Goal: Task Accomplishment & Management: Manage account settings

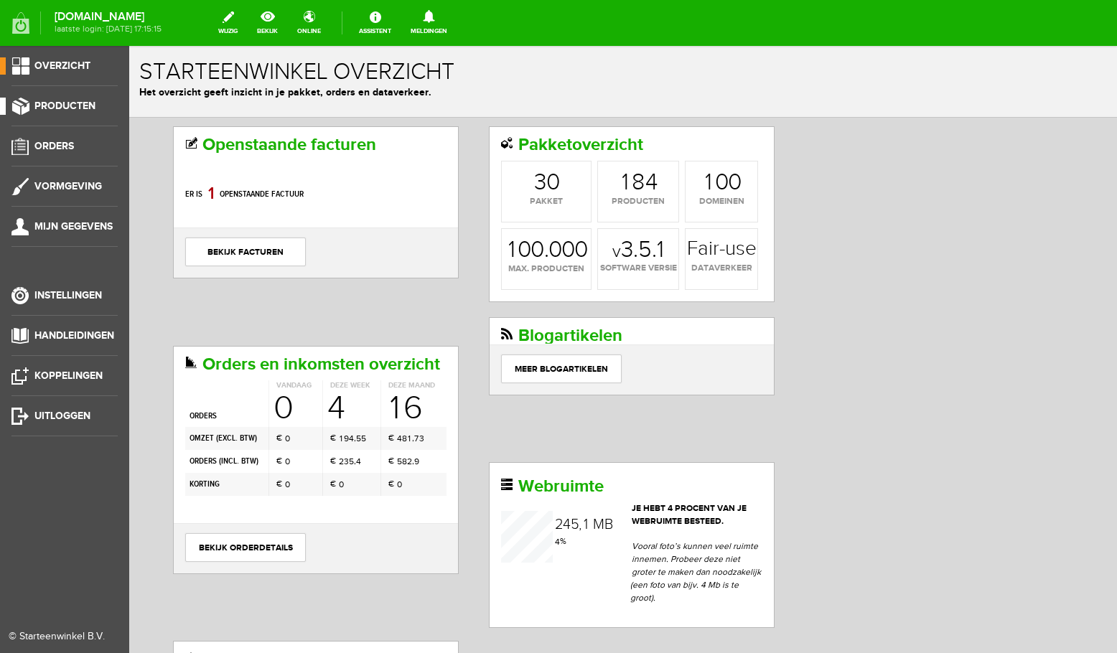
click at [55, 108] on span "Producten" at bounding box center [64, 106] width 61 height 12
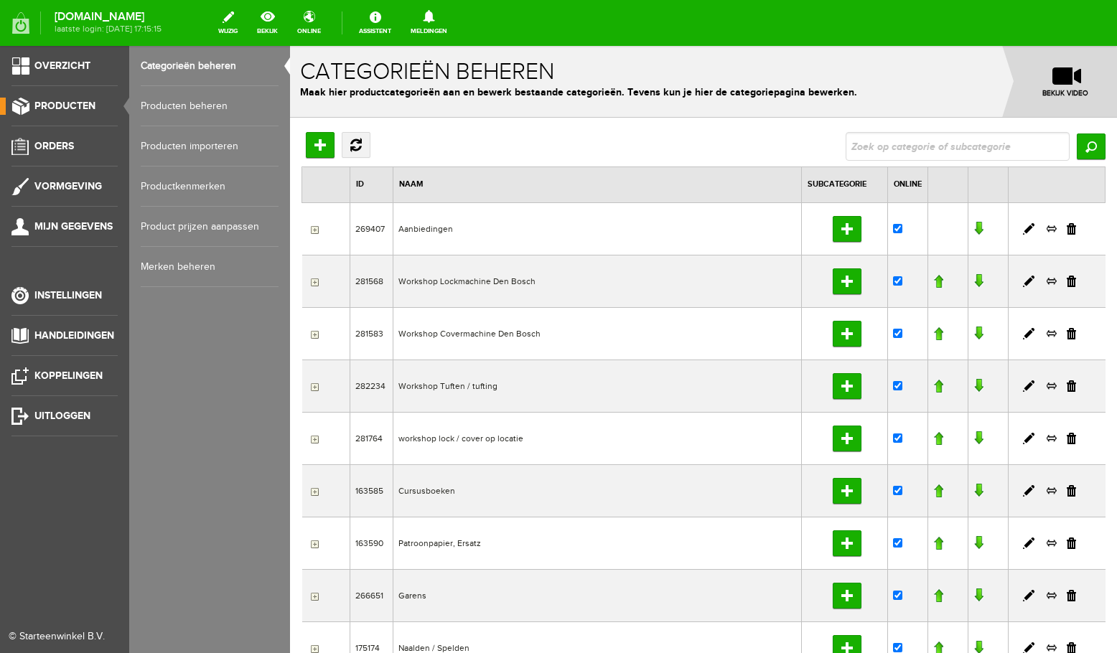
click at [195, 107] on link "Producten beheren" at bounding box center [210, 106] width 138 height 40
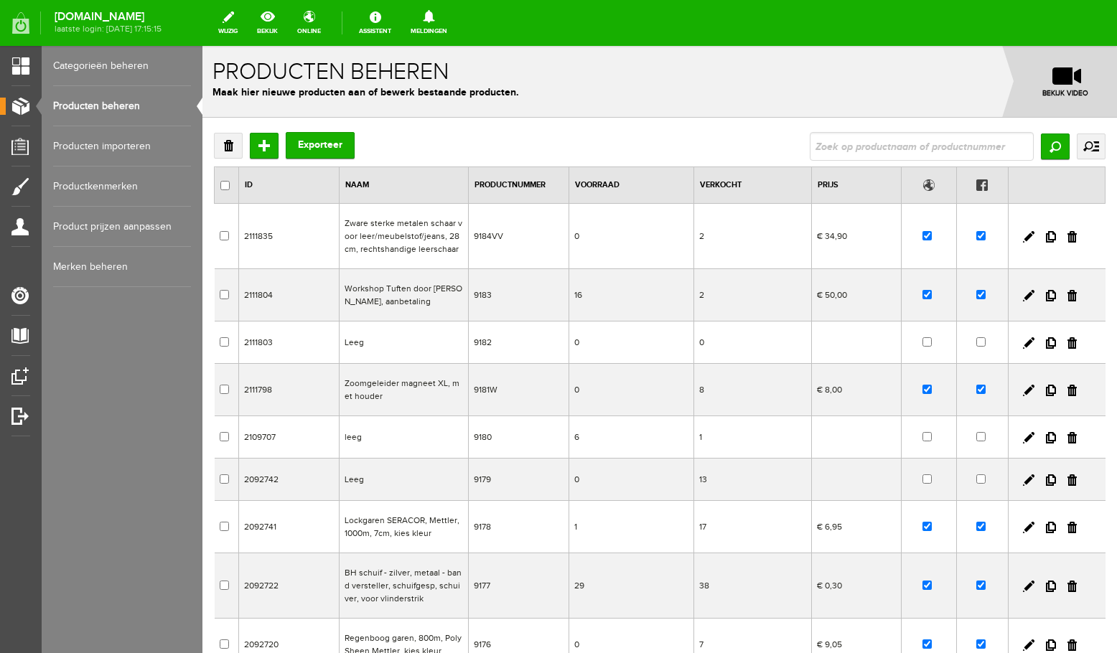
click at [881, 144] on input "text" at bounding box center [922, 146] width 224 height 29
type input "tufting"
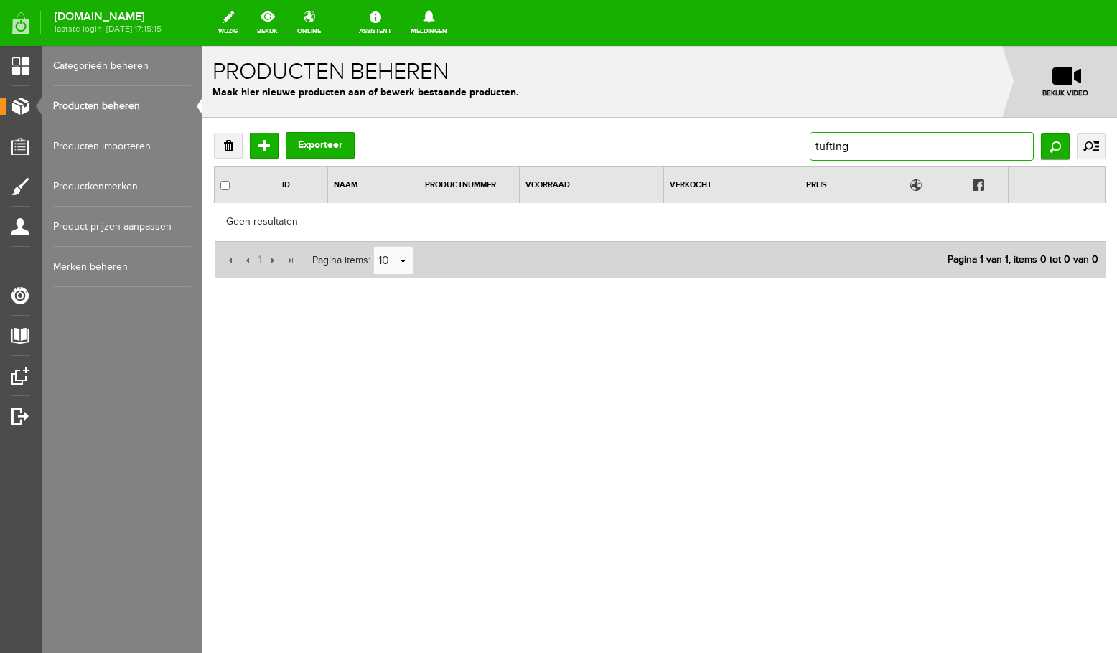
click at [913, 144] on input "tufting" at bounding box center [922, 146] width 224 height 29
type input "tuften"
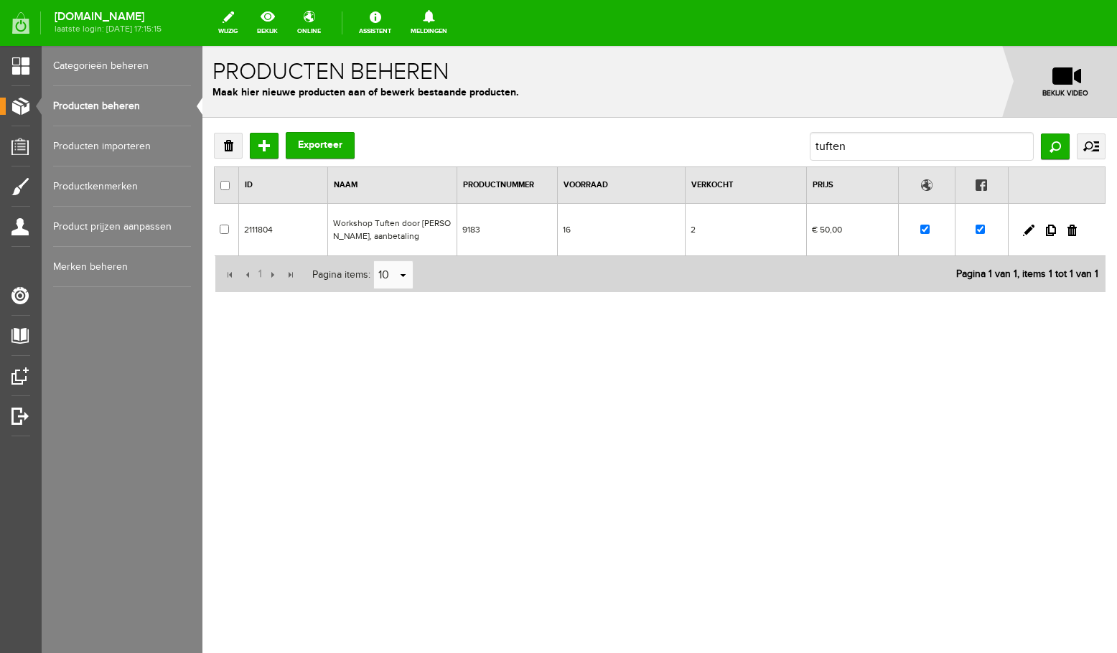
click at [404, 231] on td "Workshop Tuften door [PERSON_NAME], aanbetaling" at bounding box center [391, 230] width 129 height 52
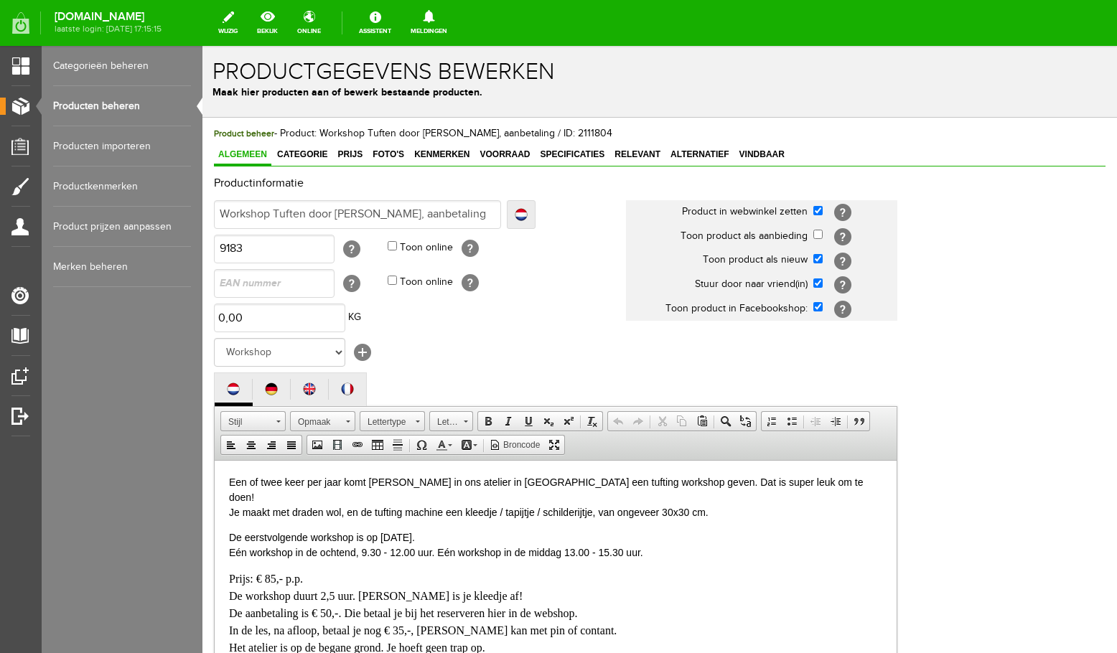
click at [479, 215] on input "Workshop Tuften door [PERSON_NAME], aanbetaling" at bounding box center [357, 214] width 287 height 29
drag, startPoint x: 480, startPoint y: 216, endPoint x: 418, endPoint y: 213, distance: 62.6
click at [418, 213] on input "Workshop Tuften door [PERSON_NAME], aanbetaling" at bounding box center [357, 214] width 287 height 29
type input "Workshop Tuften door [PERSON_NAME], T"
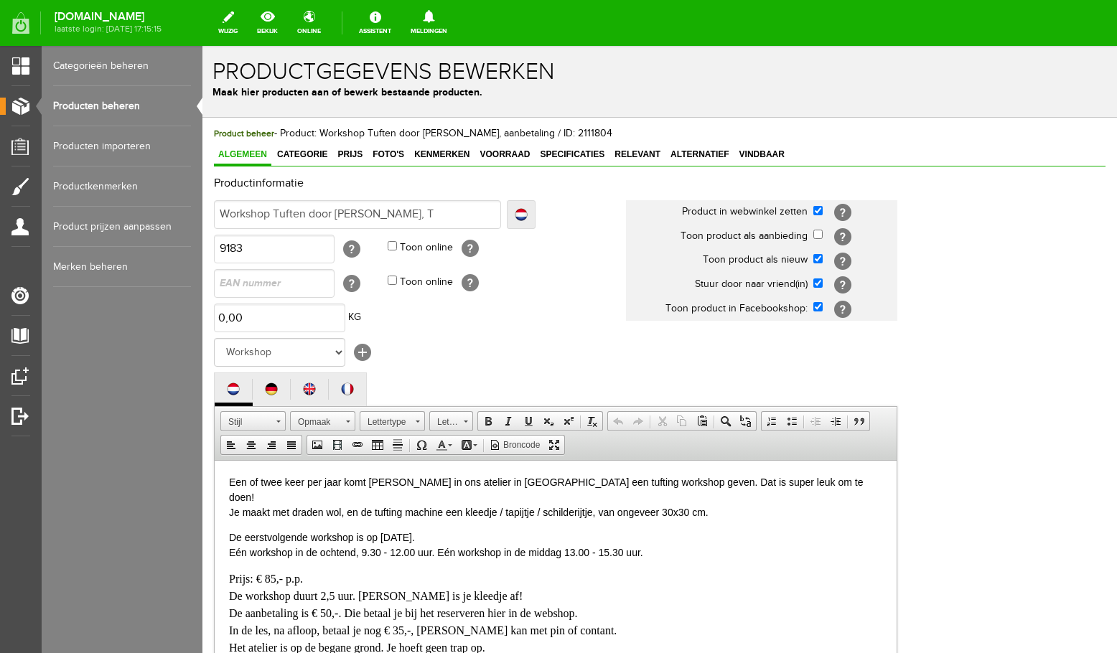
type input "Workshop Tuften door [PERSON_NAME], Tu"
type input "Workshop Tuften door [PERSON_NAME], Tuf"
type input "Workshop Tuften door [PERSON_NAME], Tuft"
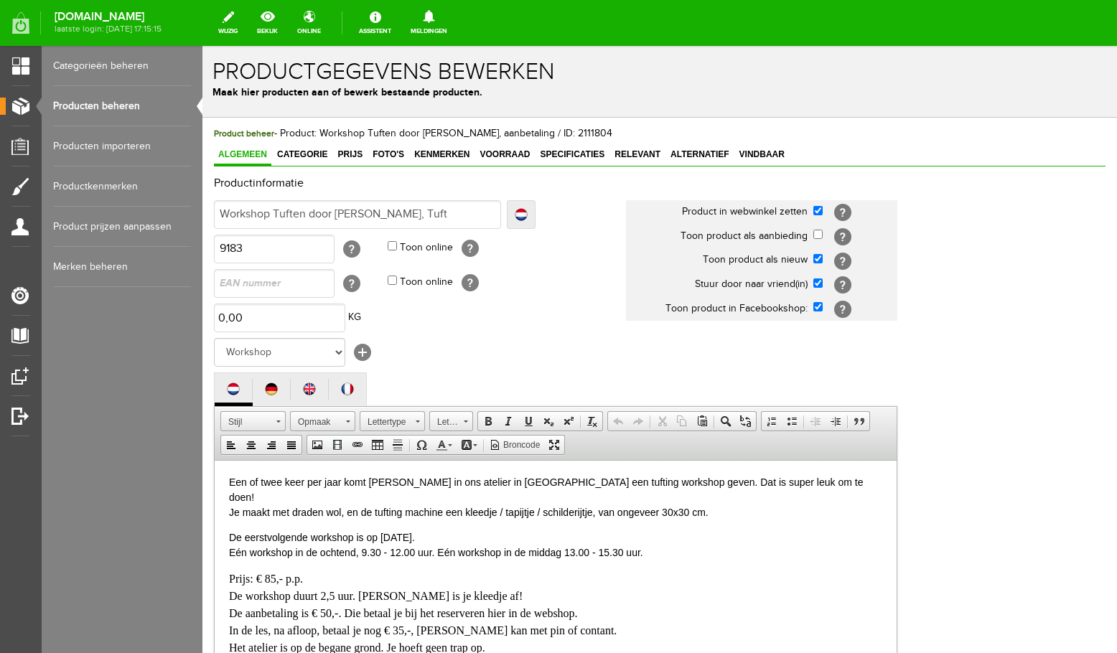
type input "Workshop Tuften door [PERSON_NAME], Tuft"
type input "Workshop Tuften door [PERSON_NAME], Tuftin"
type input "Workshop Tuften door [PERSON_NAME], Tufting"
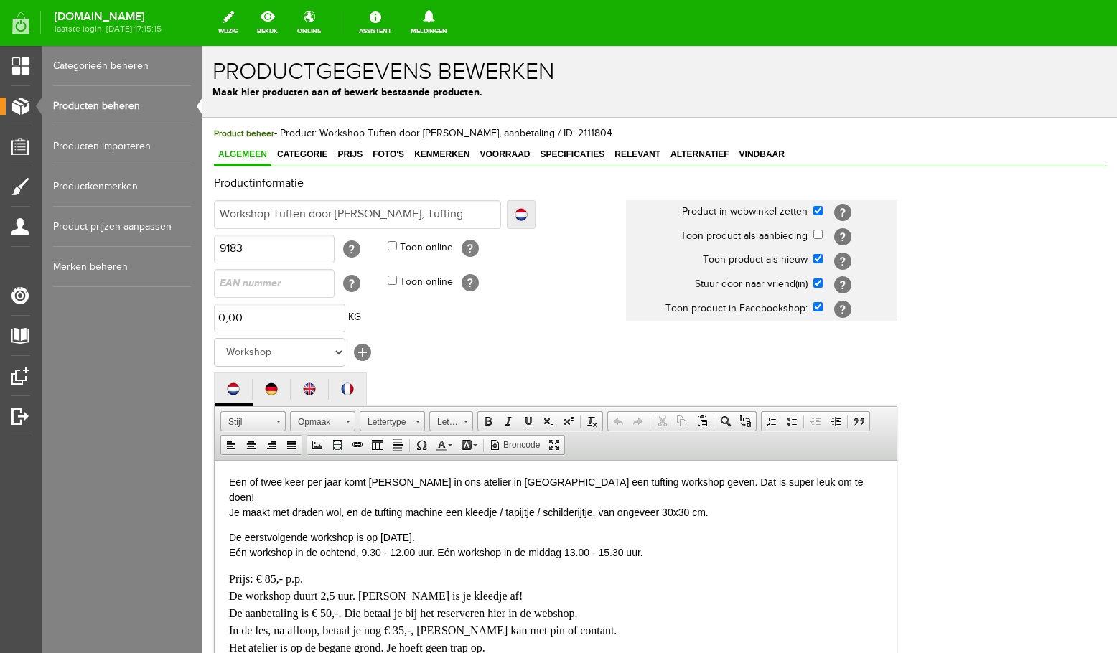
type input "Workshop Tuften door [PERSON_NAME], Tufting,"
type input "Workshop Tuften door [PERSON_NAME], Tufting, a"
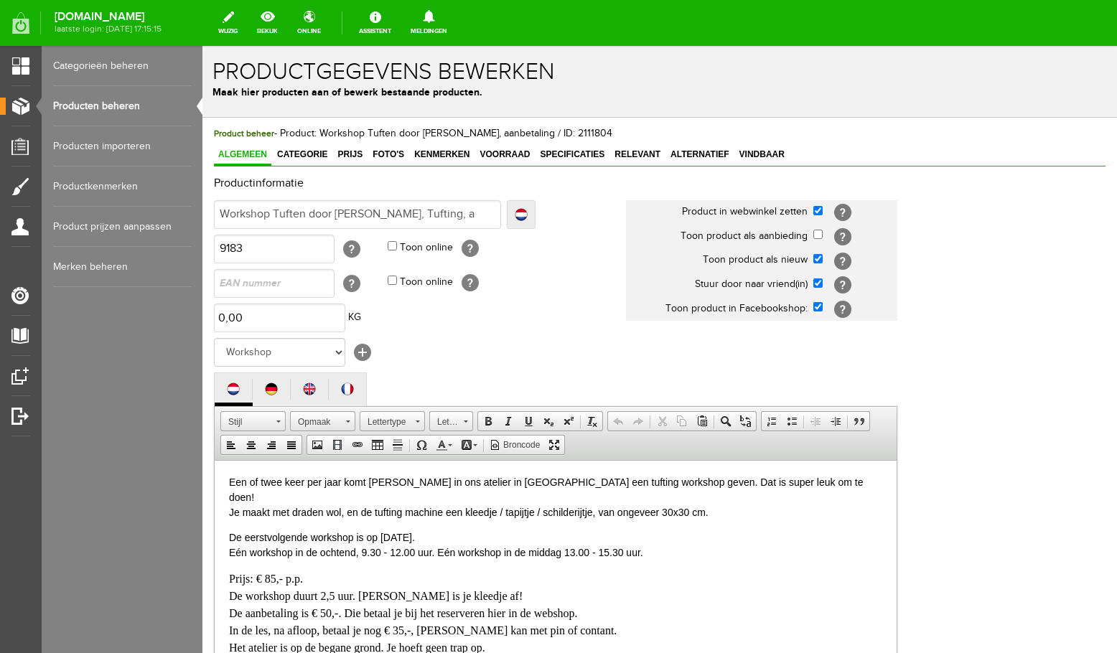
type input "Workshop Tuften door [PERSON_NAME], Tufting, a"
type input "Workshop Tuften door [PERSON_NAME], Tufting, aan"
type input "Workshop Tuften door [PERSON_NAME], Tufting, aanb"
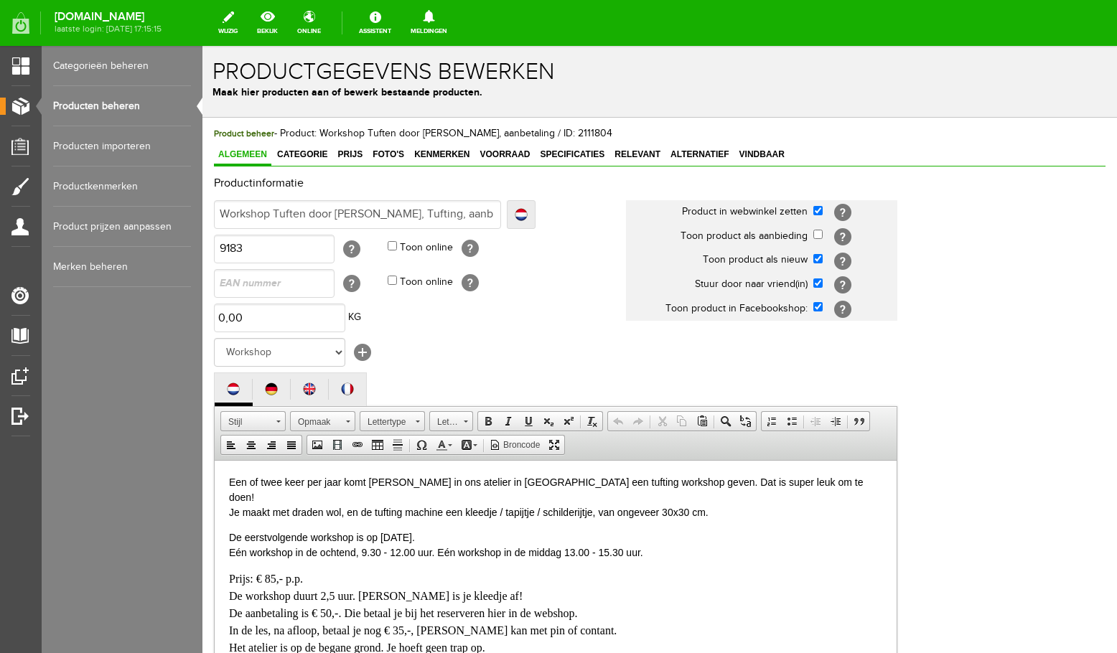
type input "Workshop Tuften door [PERSON_NAME], Tufting, aanbe"
type input "Workshop Tuften door [PERSON_NAME], Tufting, aanbea"
type input "Workshop Tuften door [PERSON_NAME], Tufting, aanbe"
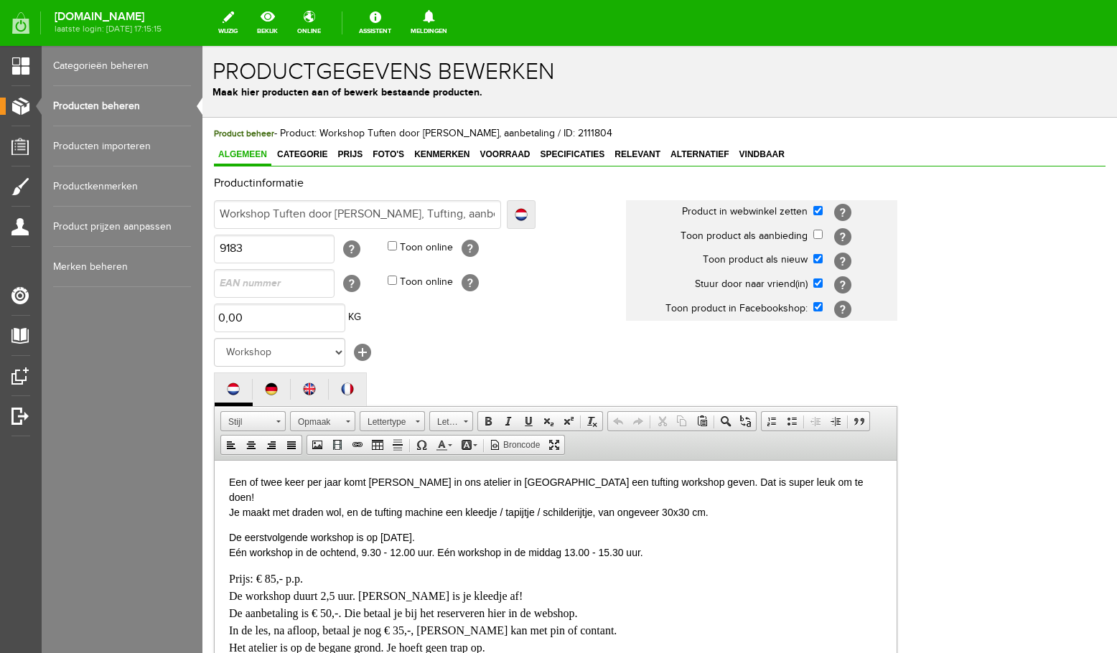
type input "Workshop Tuften door [PERSON_NAME], Tufting, aanbe"
type input "Workshop Tuften door [PERSON_NAME], Tufting, aanbet"
type input "Workshop Tuften door [PERSON_NAME], Tufting, aanbetal"
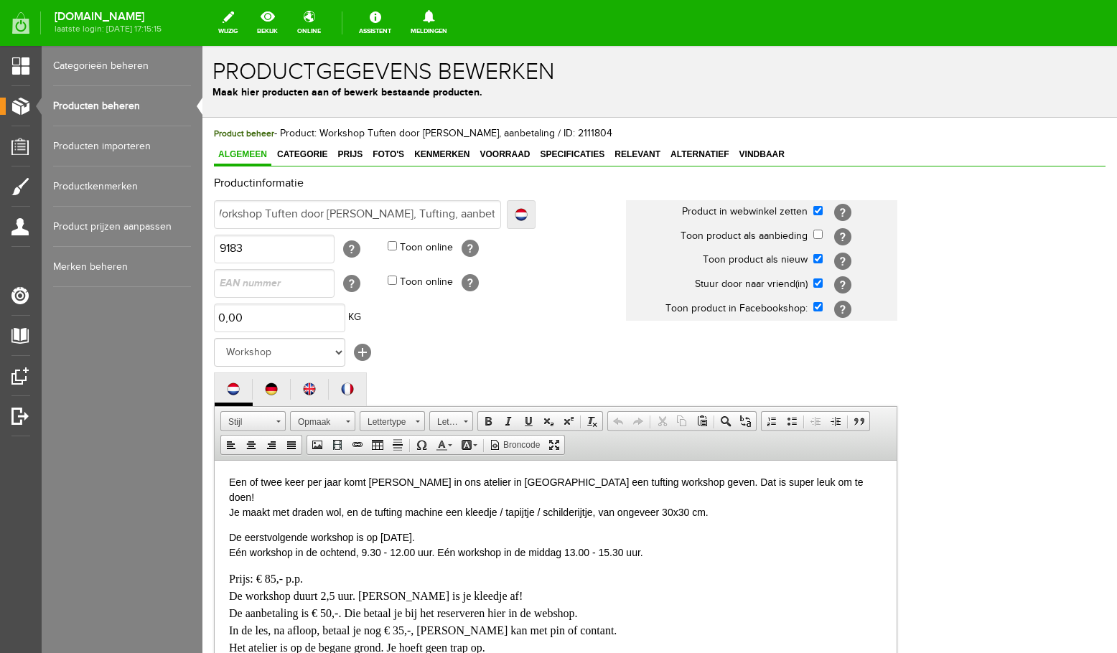
type input "Workshop Tuften door [PERSON_NAME], Tufting, aanbetalin"
type input "Workshop Tuften door [PERSON_NAME], Tufting, aanbetaling"
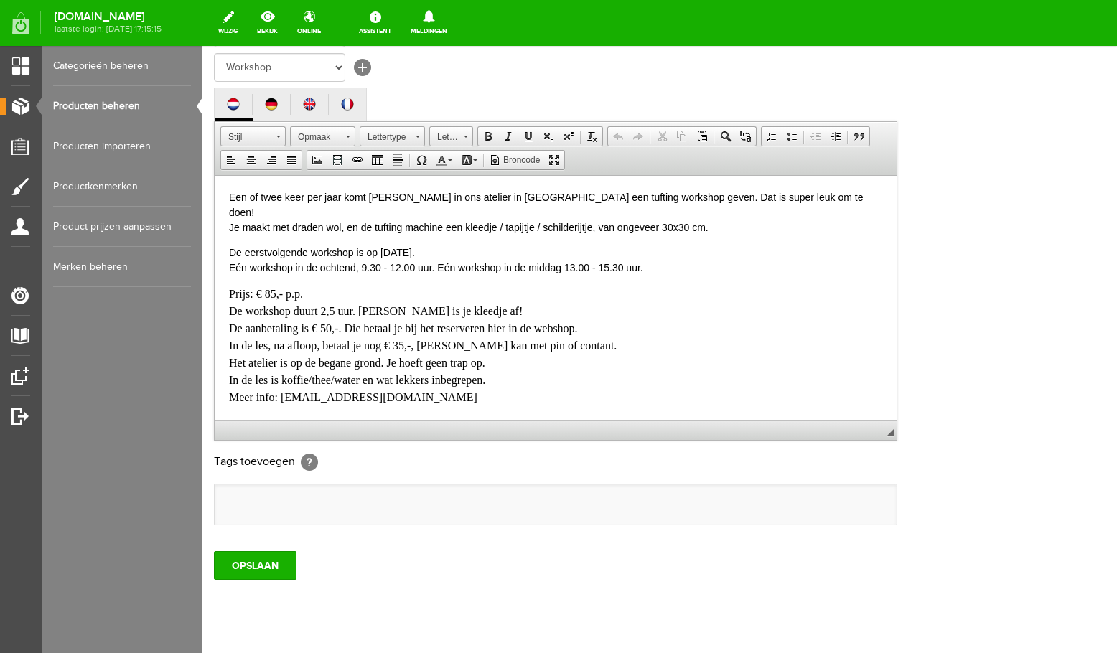
scroll to position [178, 0]
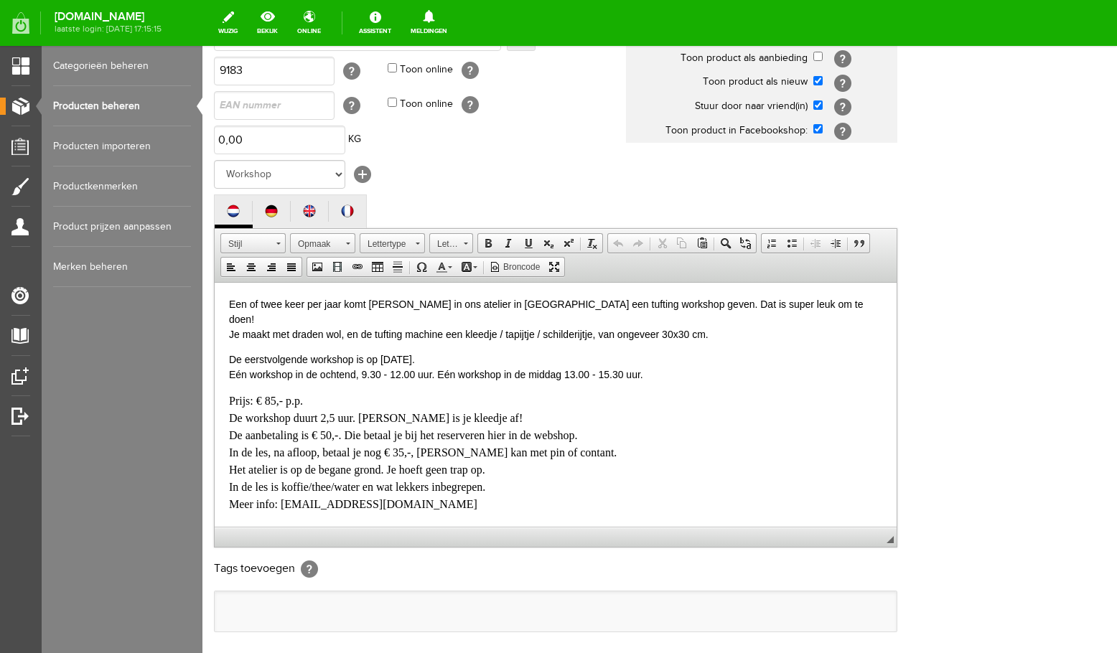
type input "Workshop Tuften door [PERSON_NAME], Tufting, aanbetaling"
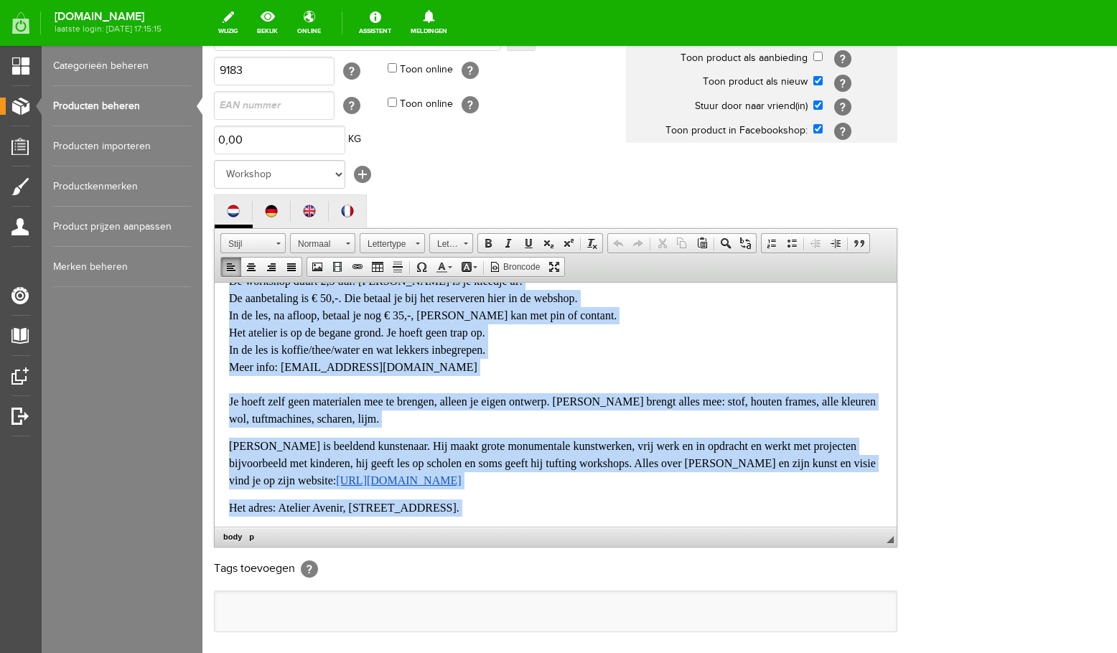
scroll to position [353, 0]
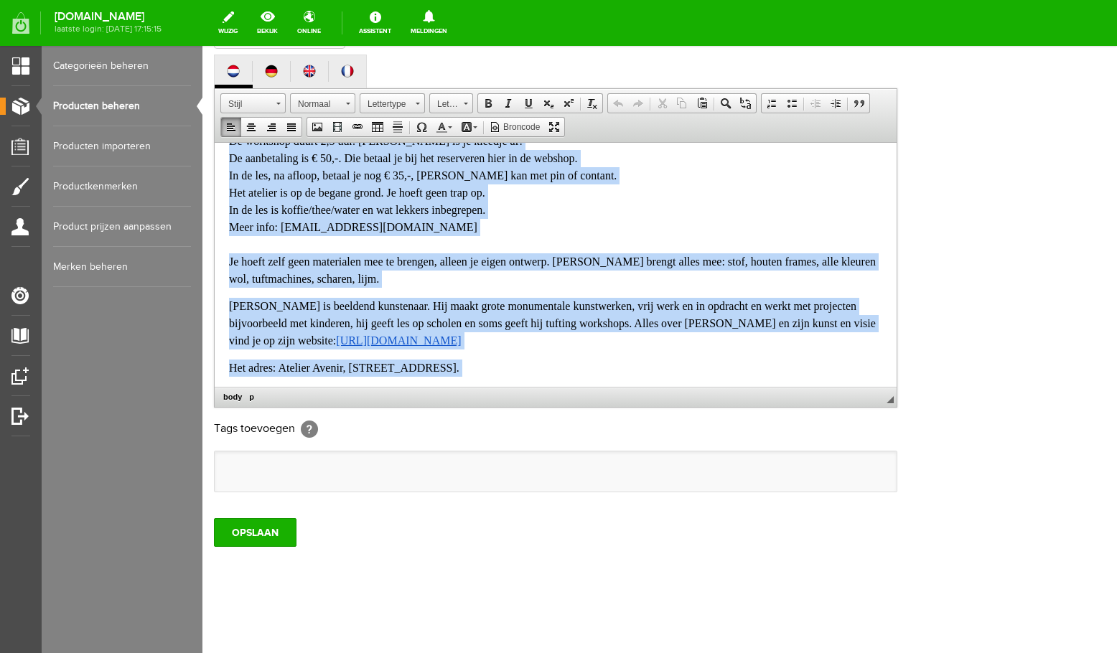
drag, startPoint x: 226, startPoint y: 162, endPoint x: 686, endPoint y: 693, distance: 702.5
click at [686, 249] on html "Een of twee keer per jaar komt [PERSON_NAME] in ons atelier in [GEOGRAPHIC_DATA…" at bounding box center [556, 127] width 682 height 244
click at [449, 125] on link "Tekstkleur" at bounding box center [444, 127] width 25 height 19
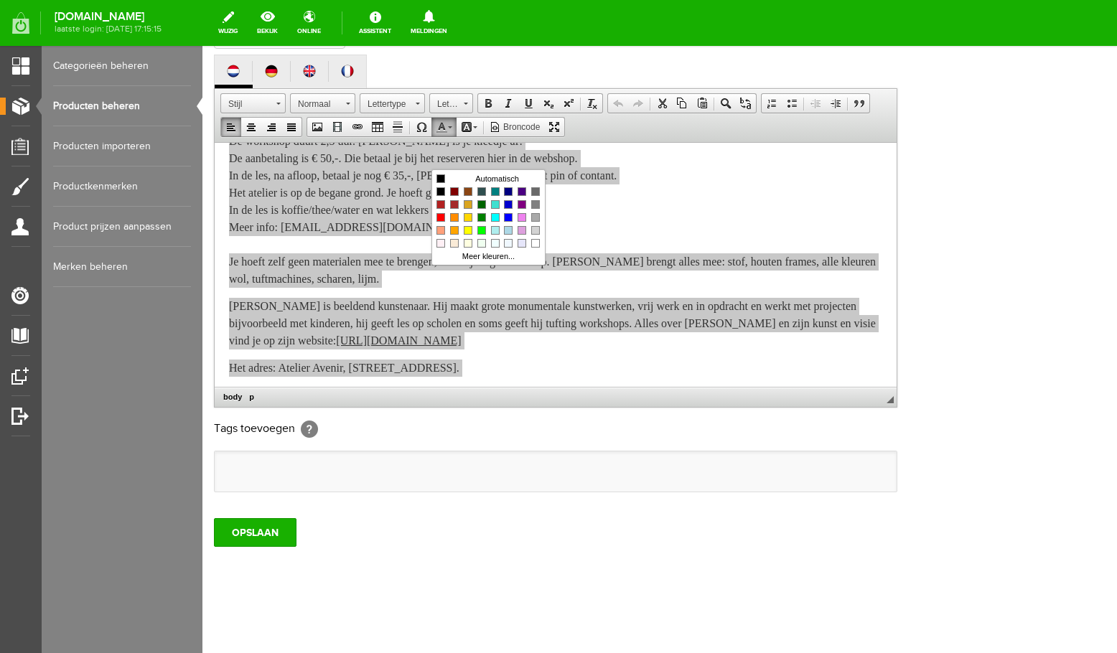
scroll to position [0, 0]
click at [441, 179] on span "Kleuren" at bounding box center [441, 178] width 9 height 9
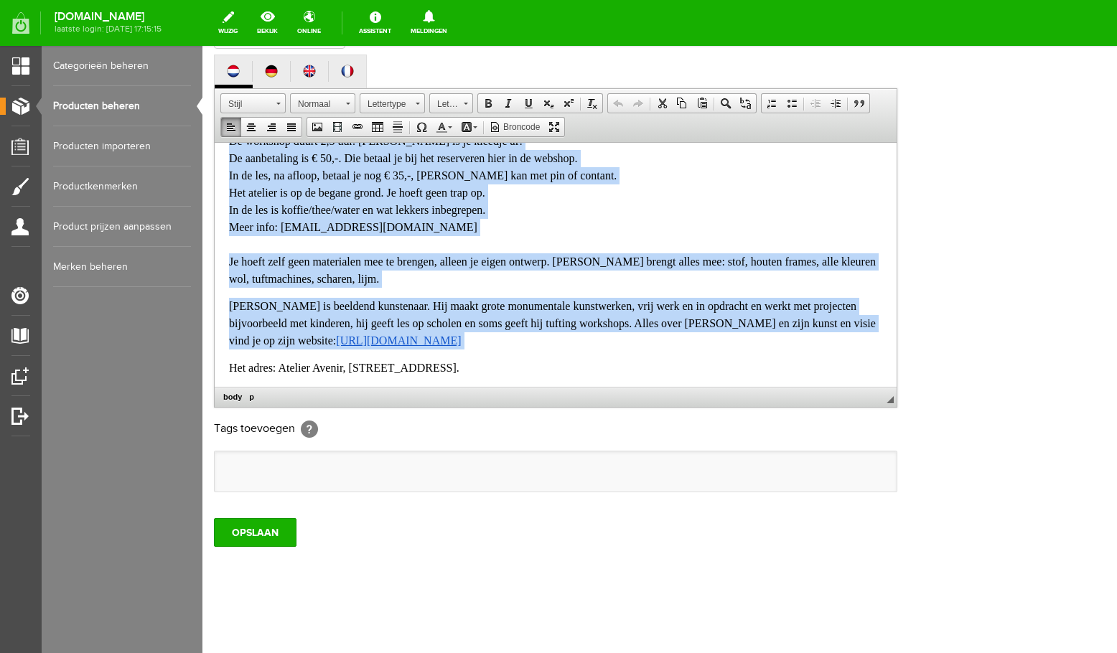
click at [622, 359] on p "Het adres: Atelier Avenir, [STREET_ADDRESS]." at bounding box center [555, 367] width 653 height 17
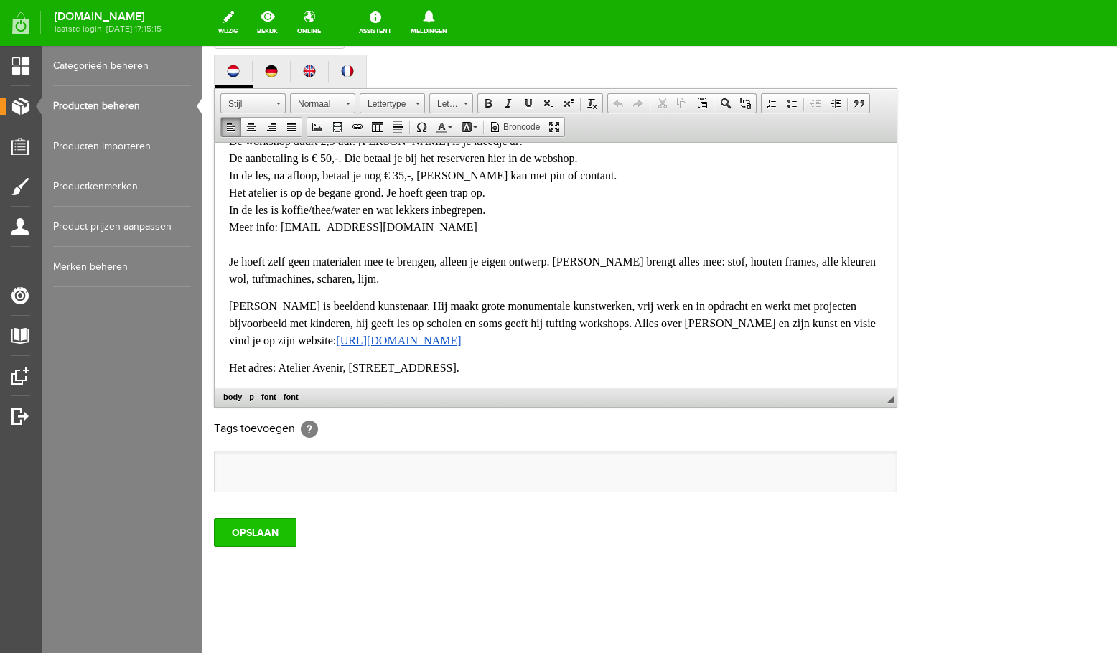
click at [247, 531] on input "OPSLAAN" at bounding box center [255, 532] width 83 height 29
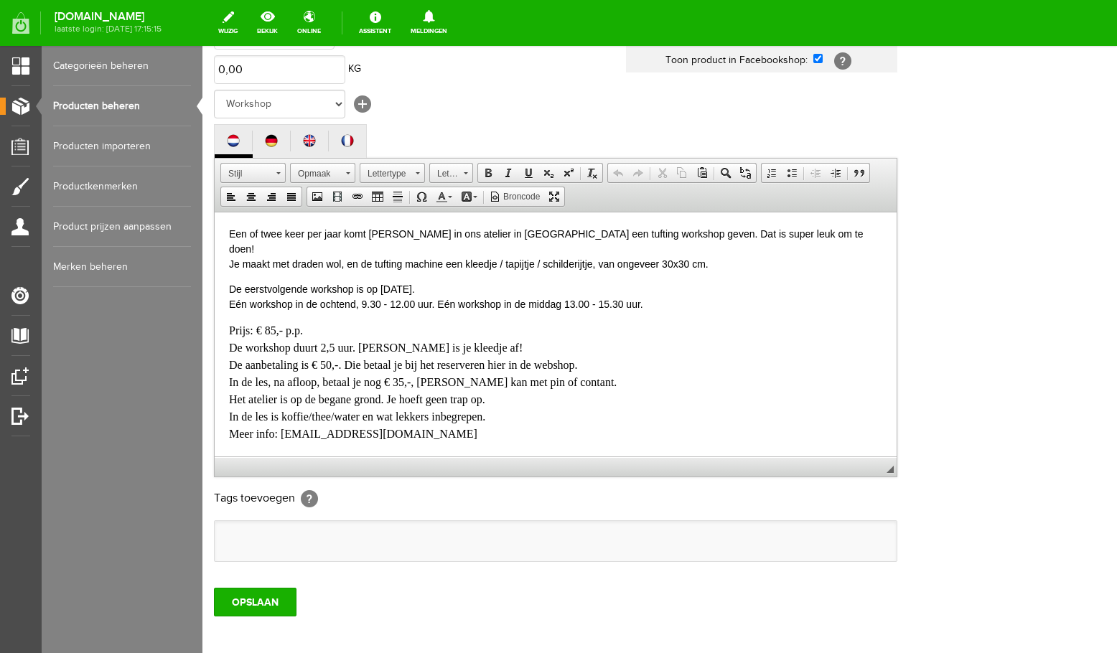
scroll to position [284, 0]
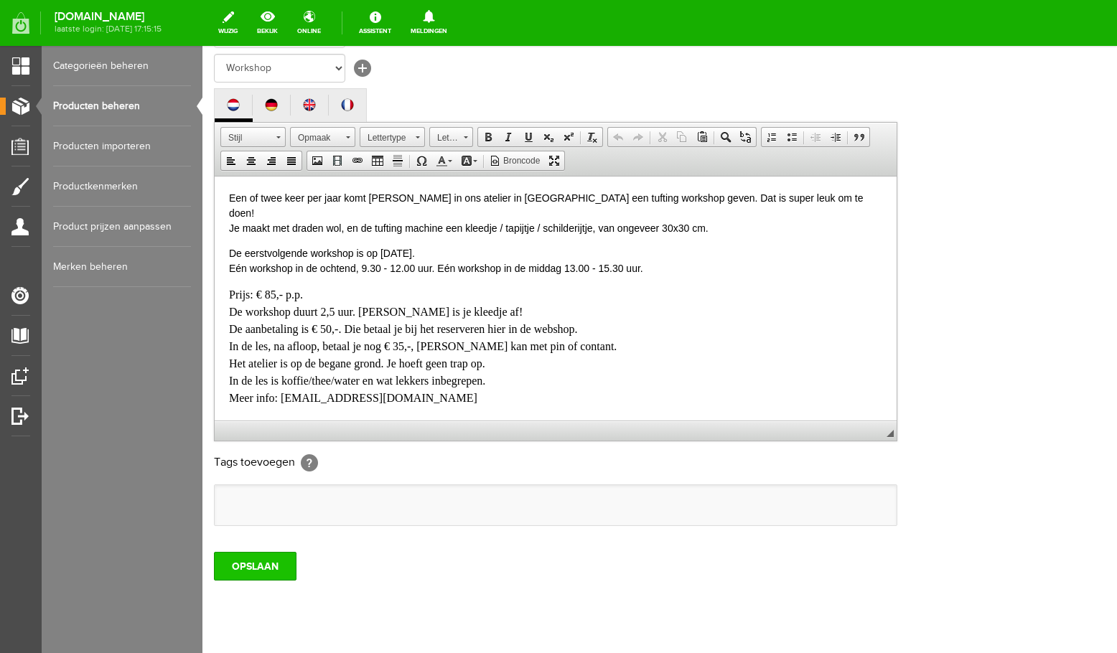
click at [266, 581] on input "OPSLAAN" at bounding box center [255, 566] width 83 height 29
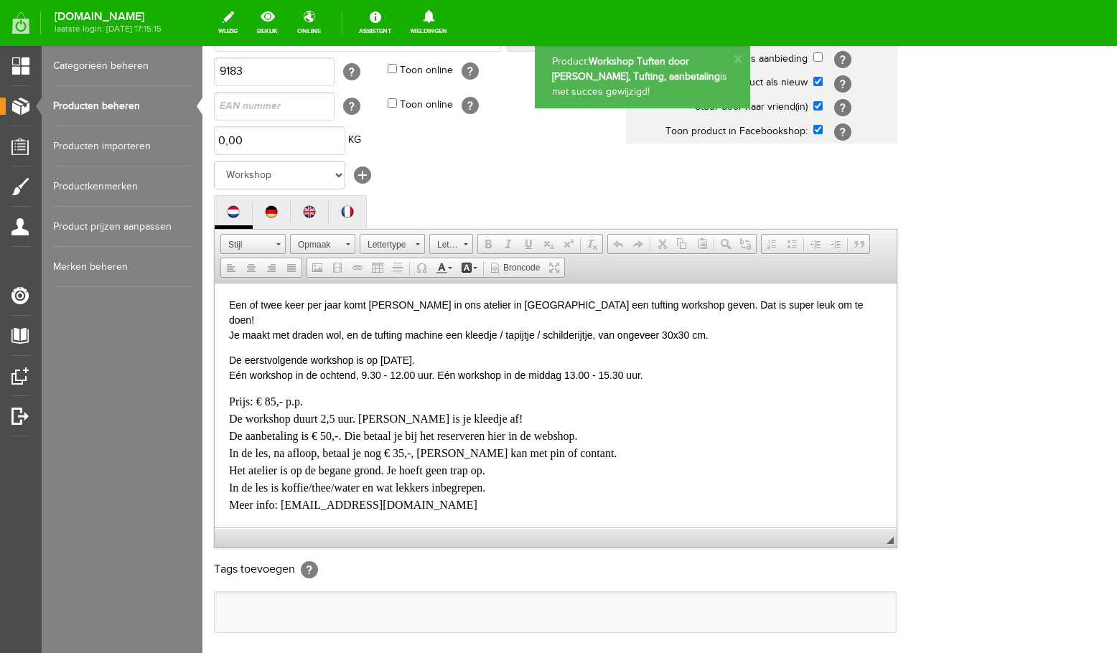
scroll to position [0, 0]
